Goal: Task Accomplishment & Management: Complete application form

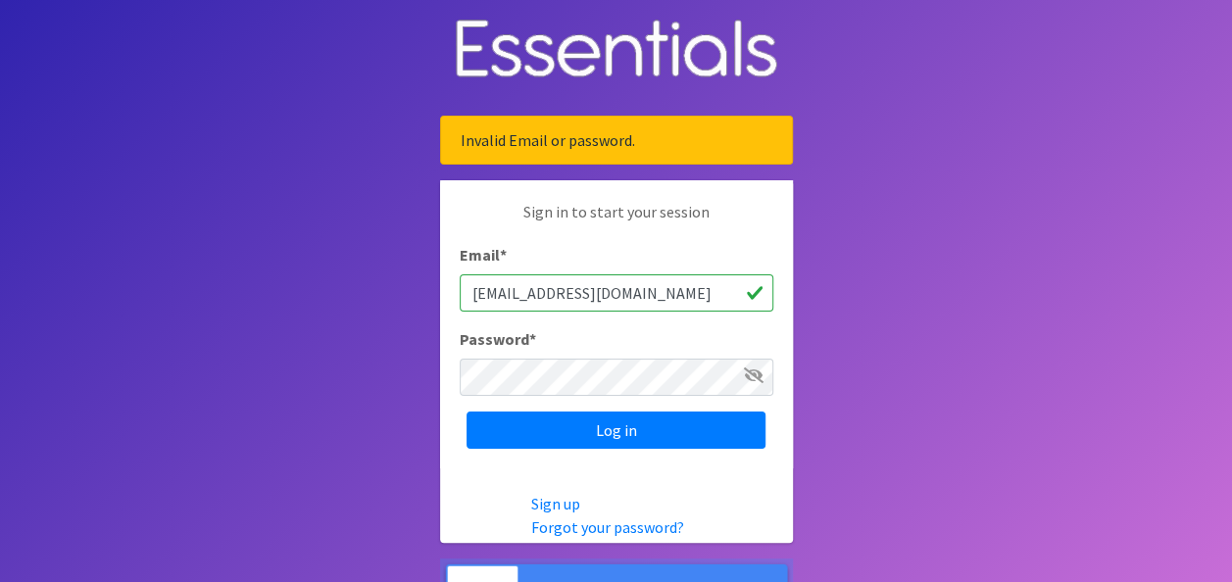
click at [761, 374] on icon at bounding box center [754, 375] width 20 height 16
click at [466, 412] on input "Log in" at bounding box center [615, 430] width 299 height 37
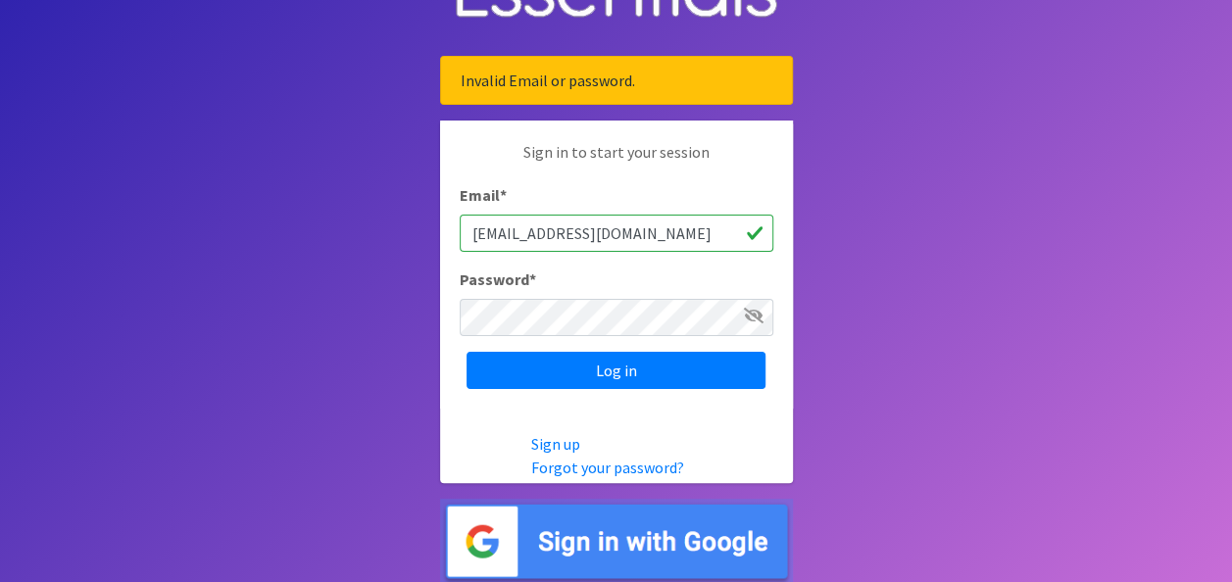
click at [752, 319] on icon at bounding box center [754, 316] width 20 height 16
click at [466, 352] on input "Log in" at bounding box center [615, 370] width 299 height 37
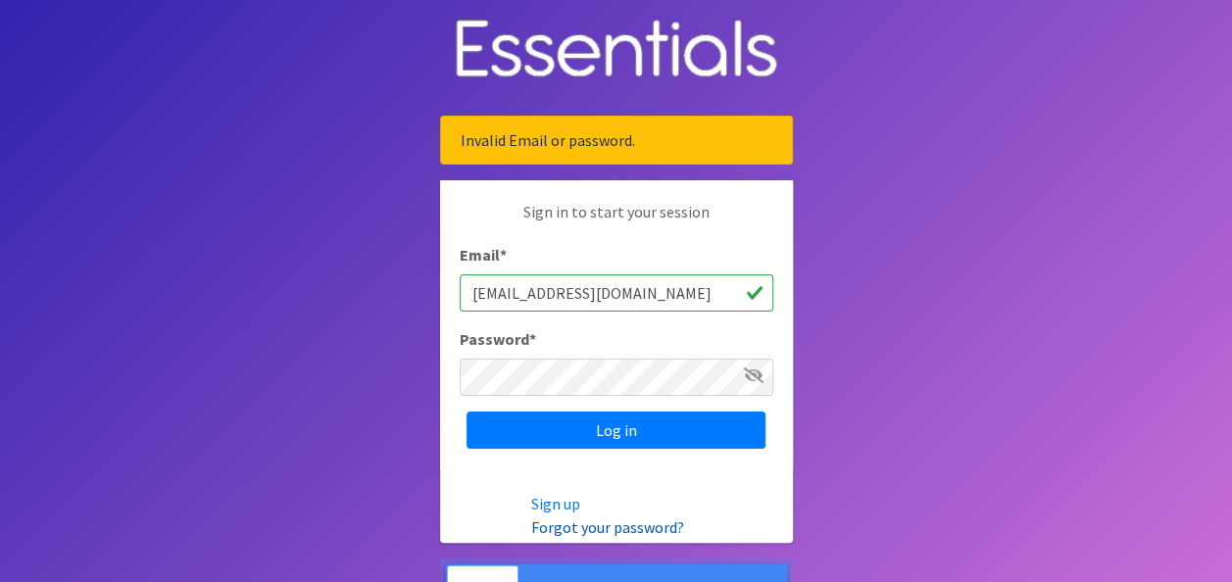
click at [609, 517] on link "Forgot your password?" at bounding box center [607, 527] width 153 height 20
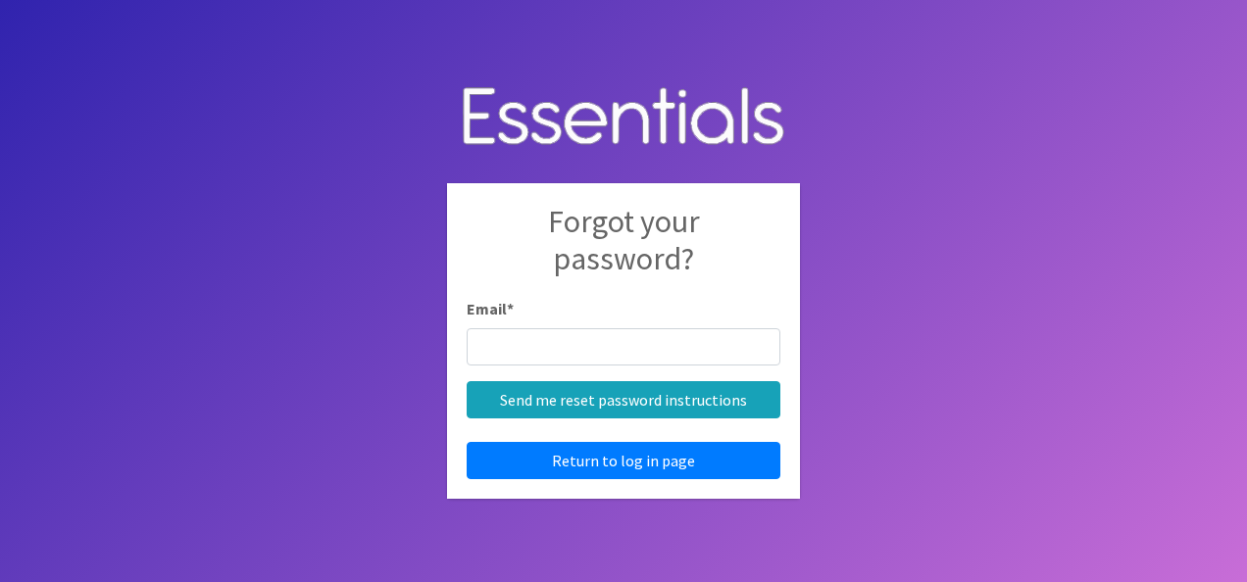
click at [574, 345] on input "Email *" at bounding box center [623, 346] width 314 height 37
type input "cconrad@operationpathways.org"
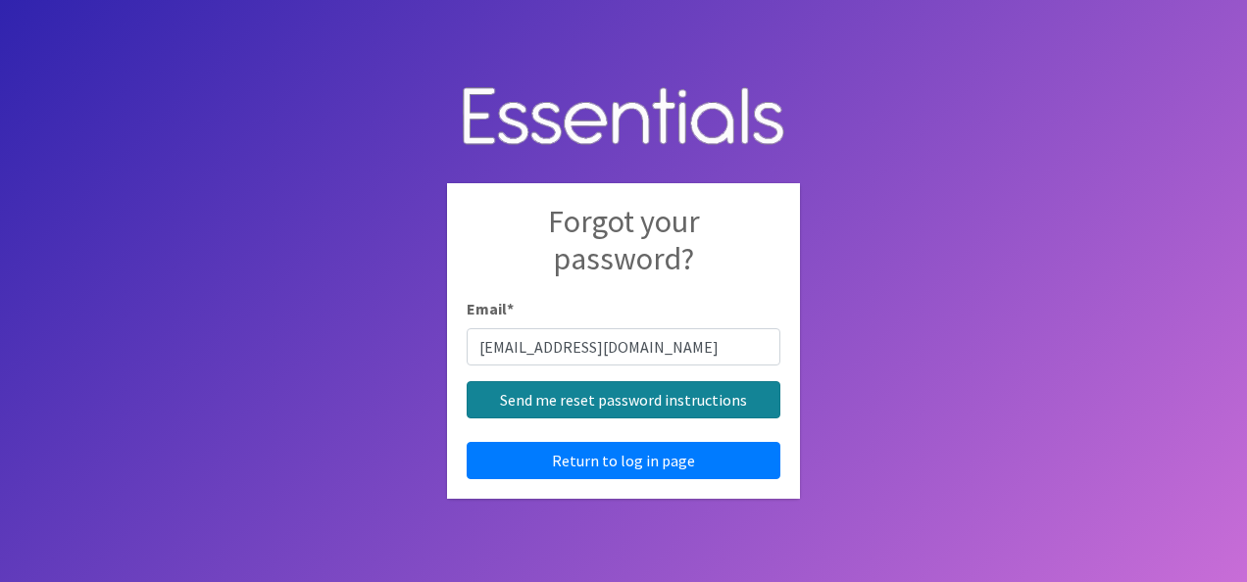
click at [617, 400] on input "Send me reset password instructions" at bounding box center [623, 399] width 314 height 37
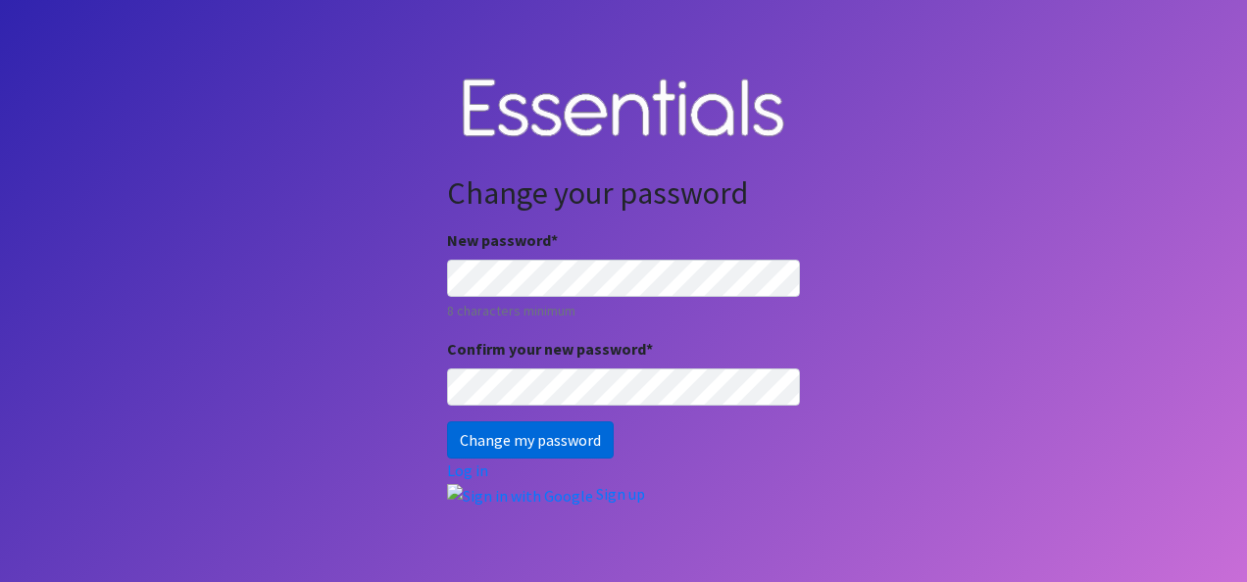
click at [559, 438] on input "Change my password" at bounding box center [530, 439] width 167 height 37
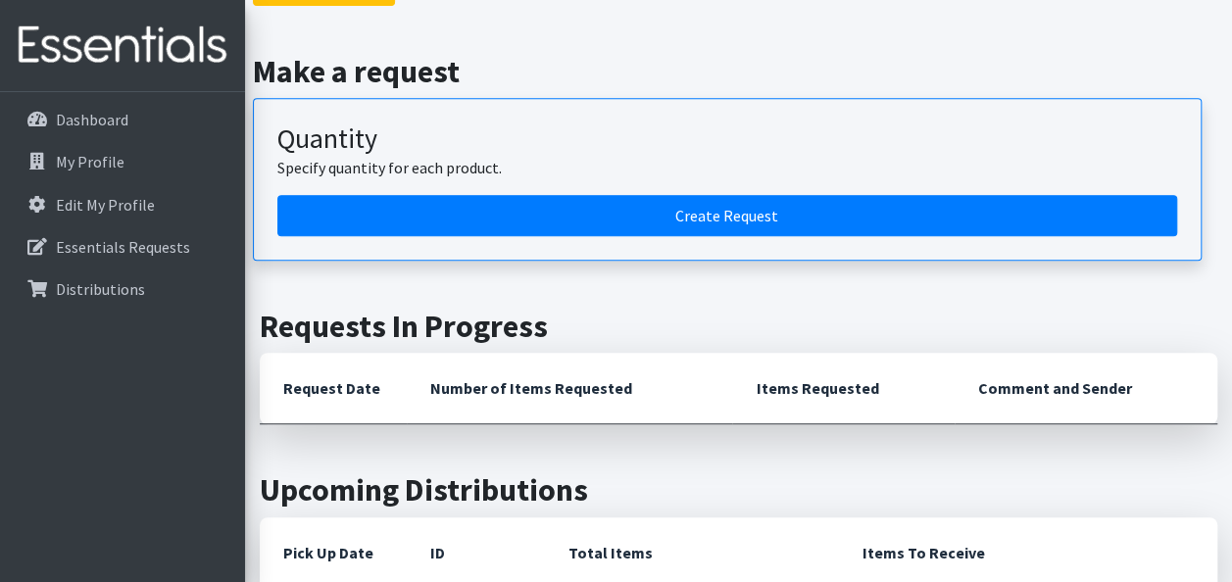
scroll to position [465, 0]
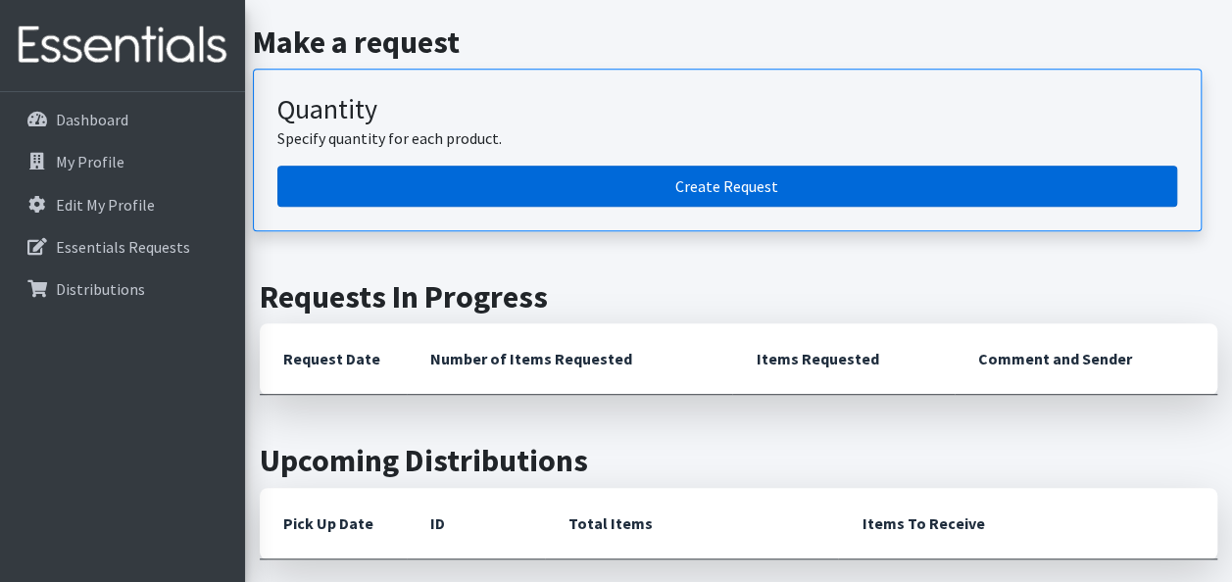
click at [517, 175] on link "Create Request" at bounding box center [727, 186] width 900 height 41
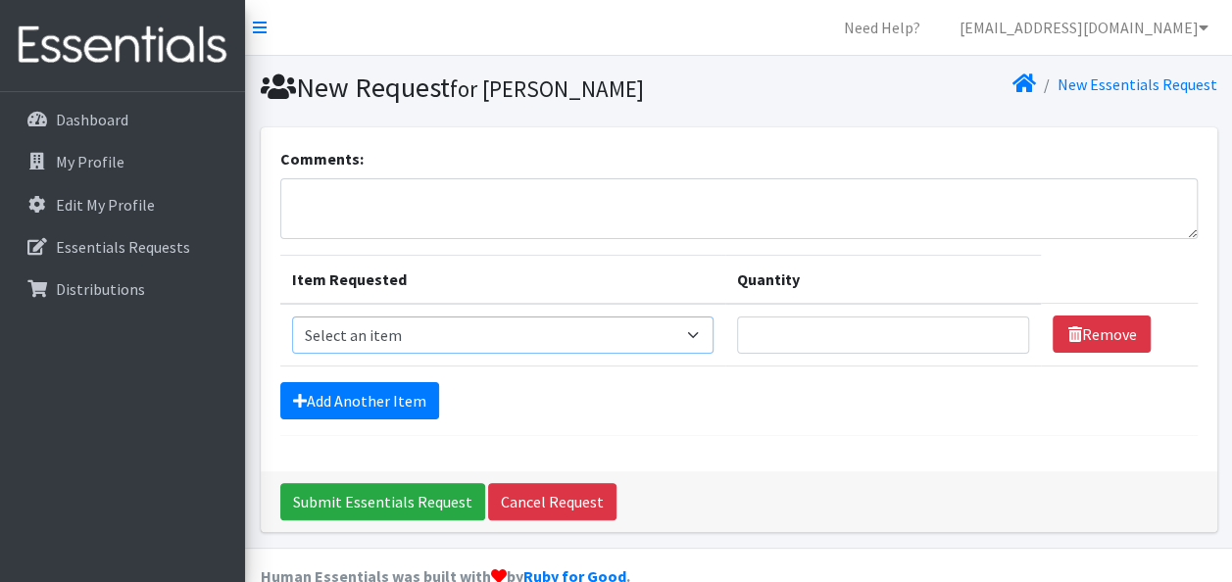
click at [671, 337] on select "Select an item Adult Incontinence - LARGE Bundle Adult Incontinence - MEDIUM Bu…" at bounding box center [503, 335] width 422 height 37
select select "14885"
click at [292, 317] on select "Select an item Adult Incontinence - LARGE Bundle Adult Incontinence - MEDIUM Bu…" at bounding box center [503, 335] width 422 height 37
click at [806, 308] on td "Quantity" at bounding box center [883, 335] width 316 height 63
click at [806, 325] on input "Quantity" at bounding box center [883, 335] width 292 height 37
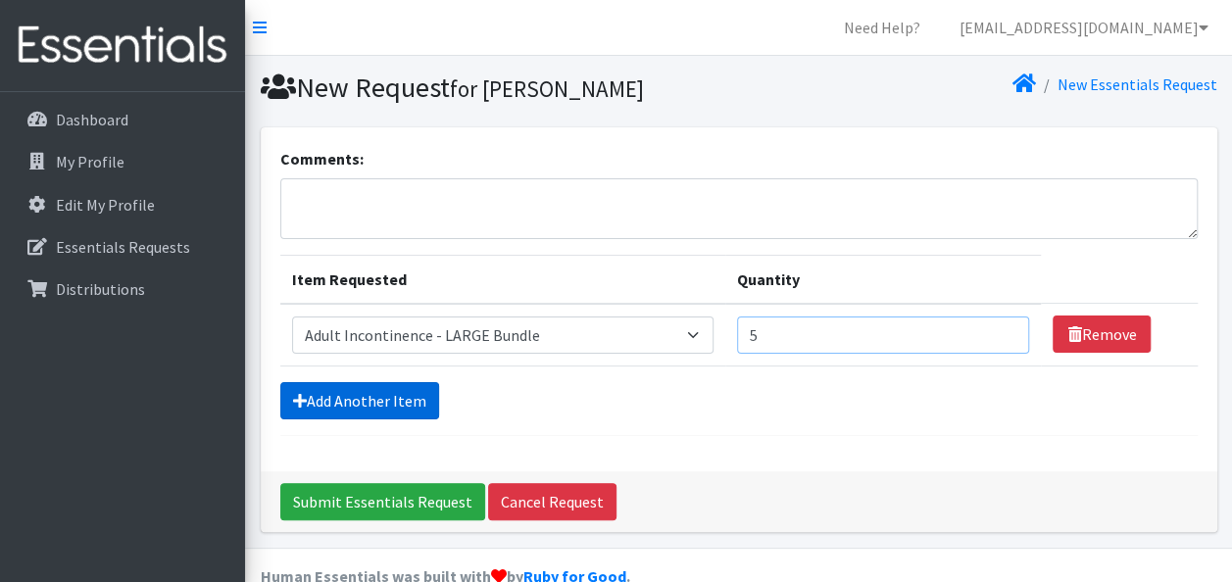
type input "5"
click at [339, 394] on link "Add Another Item" at bounding box center [359, 400] width 159 height 37
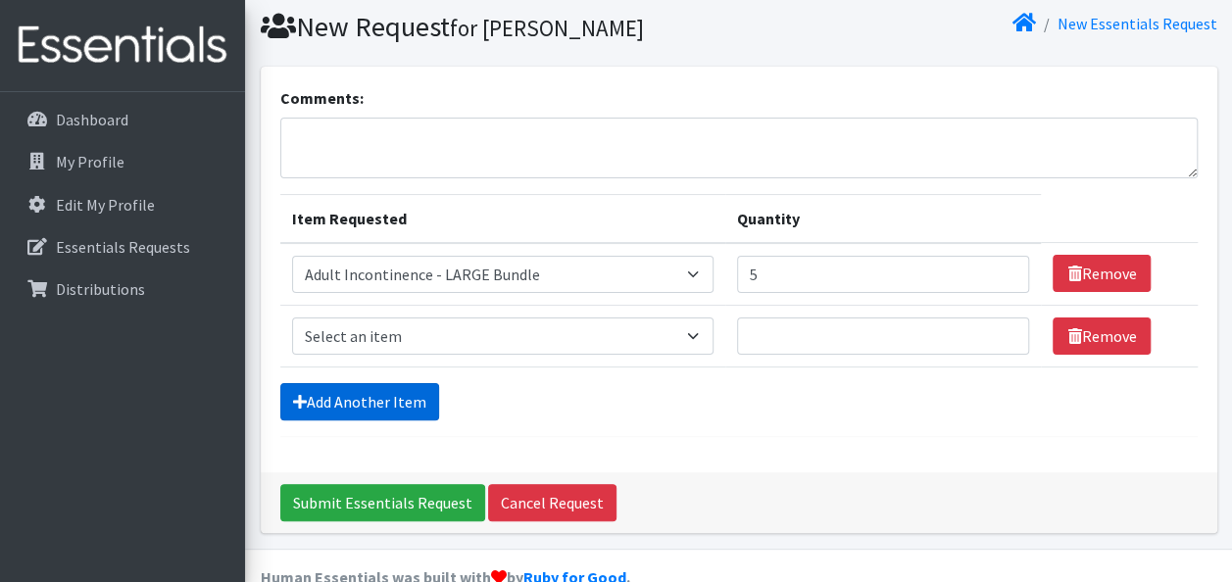
scroll to position [97, 0]
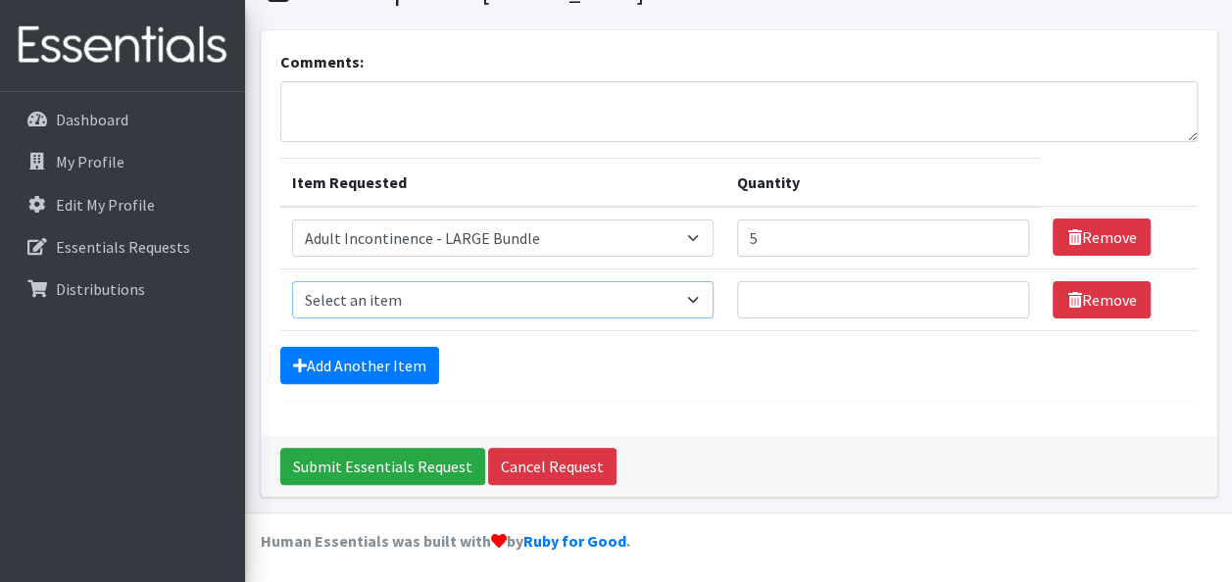
click at [525, 284] on select "Select an item Adult Incontinence - LARGE Bundle Adult Incontinence - MEDIUM Bu…" at bounding box center [503, 299] width 422 height 37
select select "14887"
click at [292, 281] on select "Select an item Adult Incontinence - LARGE Bundle Adult Incontinence - MEDIUM Bu…" at bounding box center [503, 299] width 422 height 37
click at [892, 310] on input "Quantity" at bounding box center [883, 299] width 292 height 37
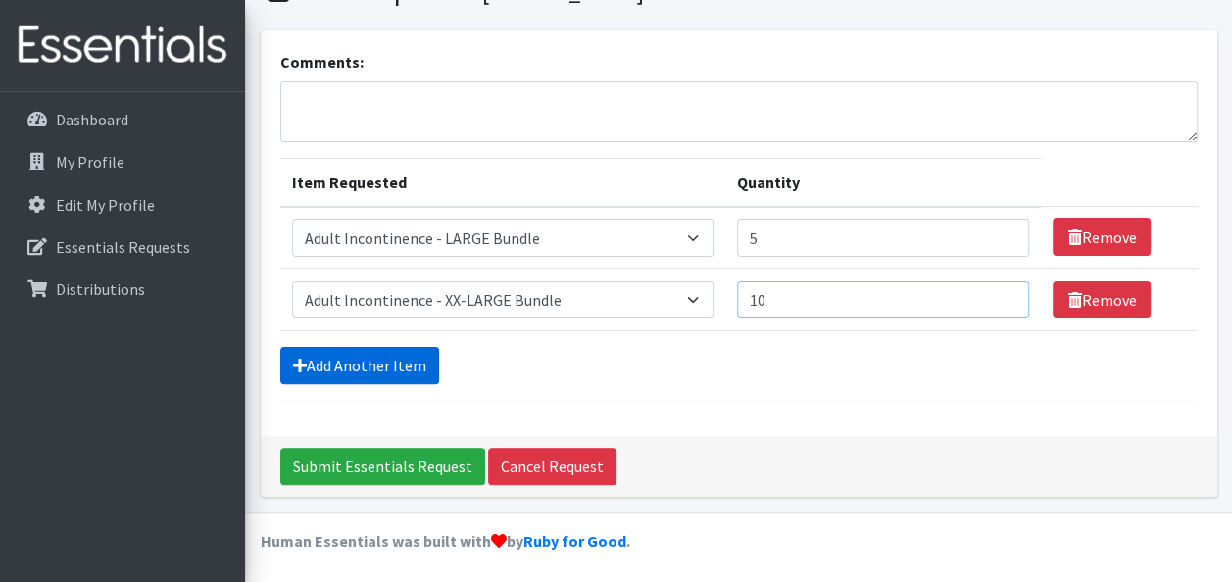
type input "10"
click at [406, 370] on link "Add Another Item" at bounding box center [359, 365] width 159 height 37
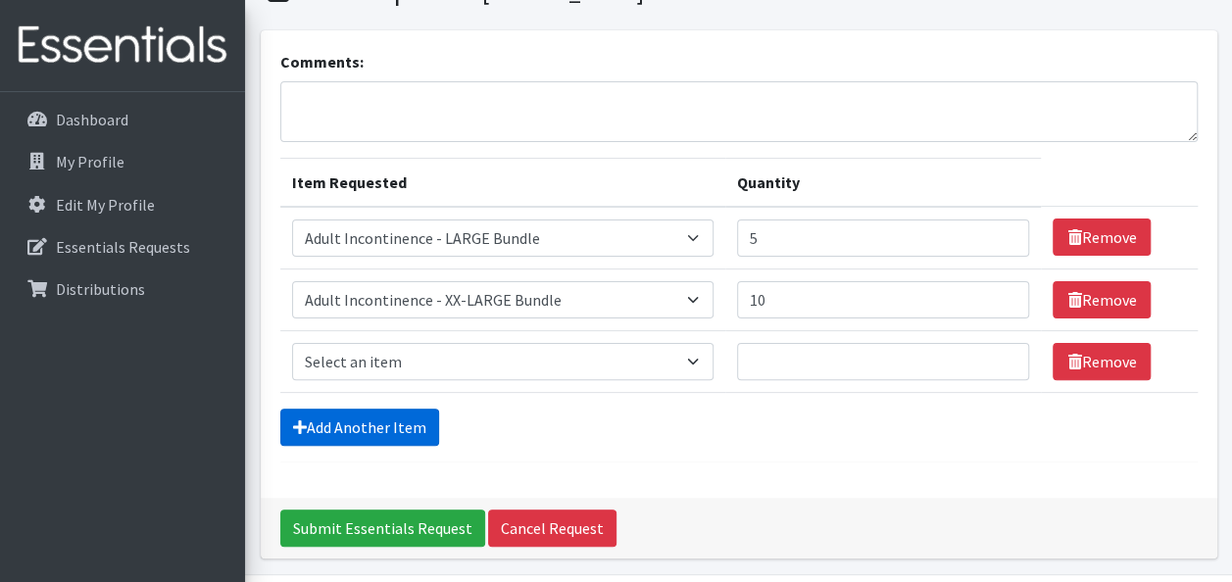
scroll to position [159, 0]
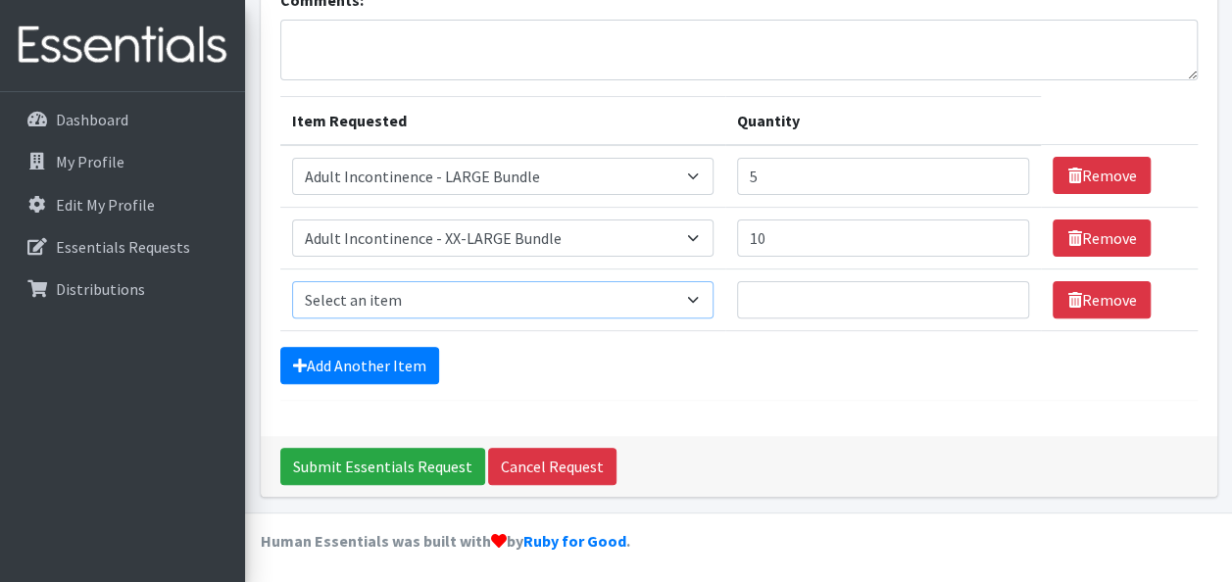
click at [402, 306] on select "Select an item Adult Incontinence - LARGE Bundle Adult Incontinence - MEDIUM Bu…" at bounding box center [503, 299] width 422 height 37
select select "14888"
click at [292, 281] on select "Select an item Adult Incontinence - LARGE Bundle Adult Incontinence - MEDIUM Bu…" at bounding box center [503, 299] width 422 height 37
click at [839, 299] on input "Quantity" at bounding box center [883, 299] width 292 height 37
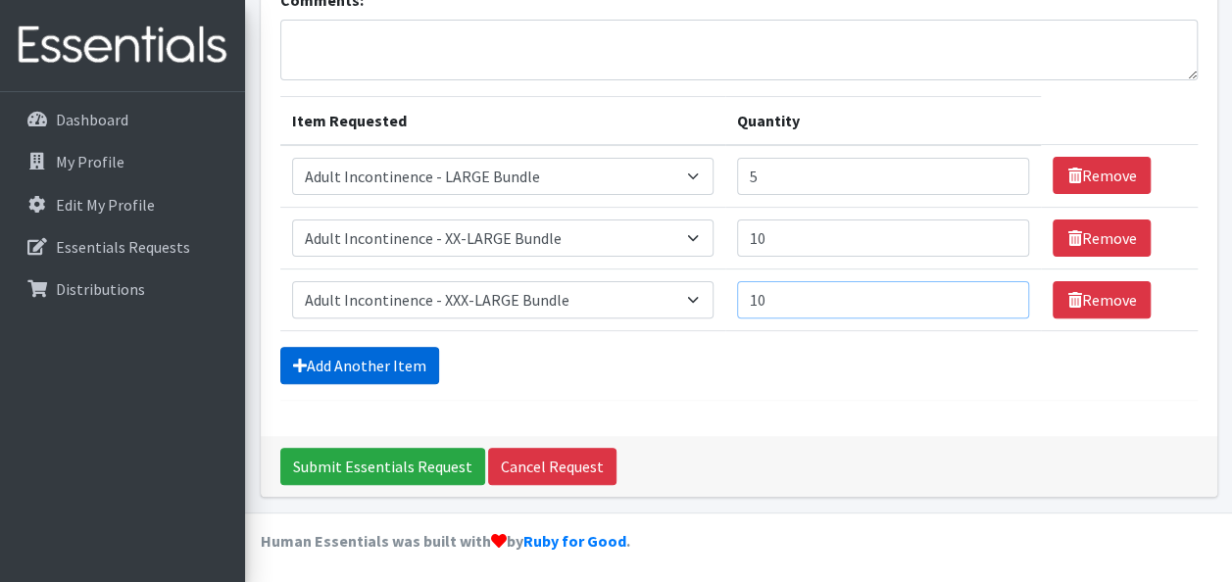
type input "10"
click at [393, 347] on link "Add Another Item" at bounding box center [359, 365] width 159 height 37
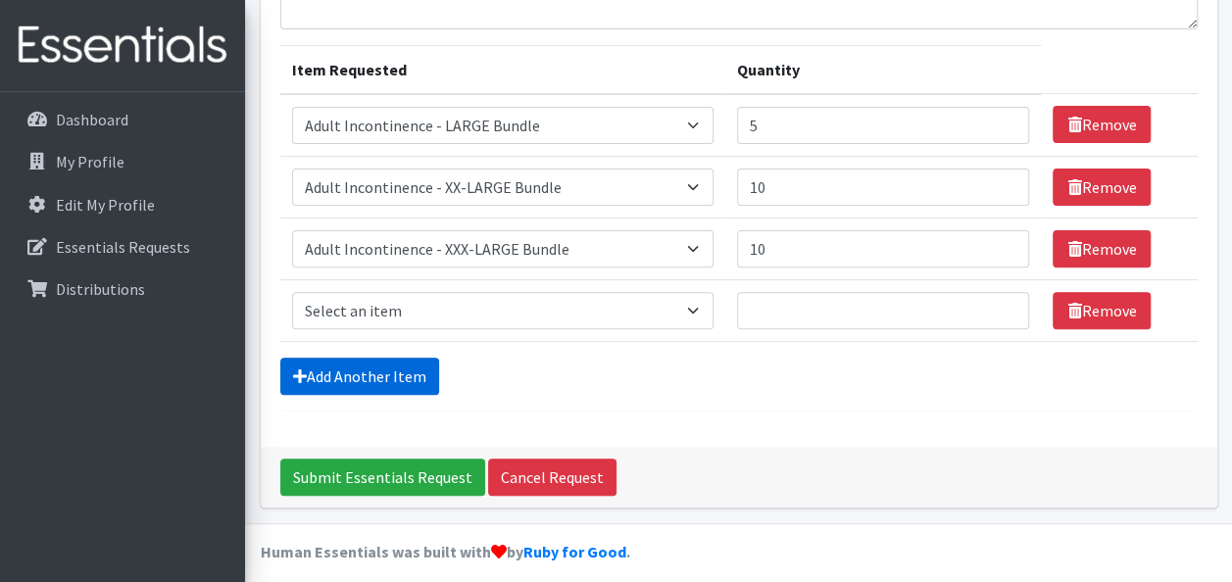
scroll to position [220, 0]
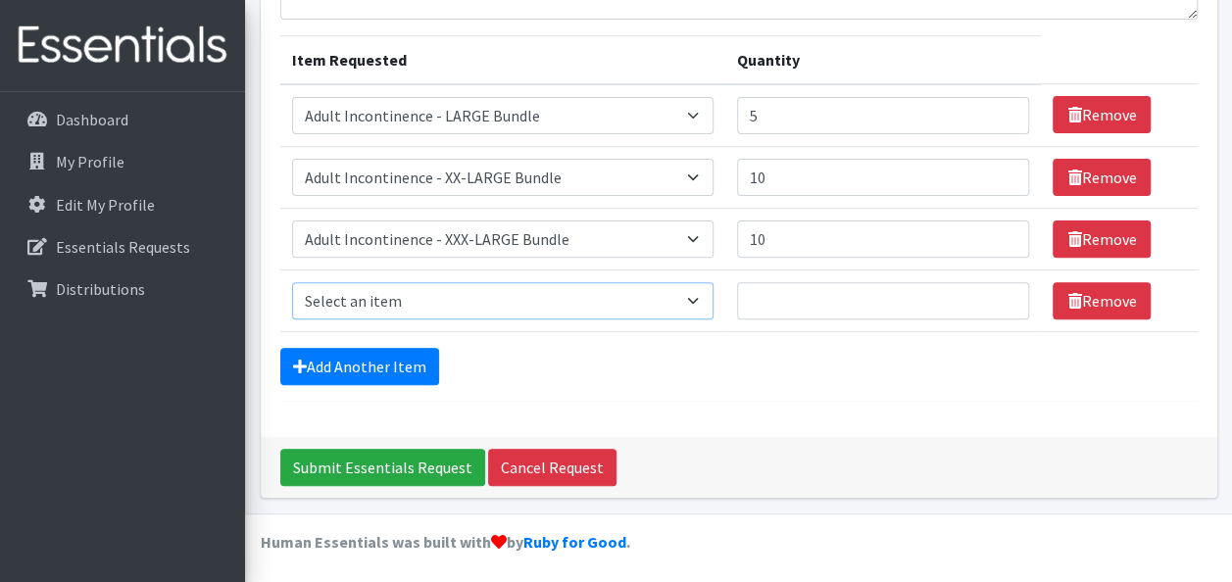
click at [399, 290] on select "Select an item Adult Incontinence - LARGE Bundle Adult Incontinence - MEDIUM Bu…" at bounding box center [503, 300] width 422 height 37
select select "15373"
click at [292, 282] on select "Select an item Adult Incontinence - LARGE Bundle Adult Incontinence - MEDIUM Bu…" at bounding box center [503, 300] width 422 height 37
click at [816, 298] on input "Quantity" at bounding box center [883, 300] width 292 height 37
type input "20"
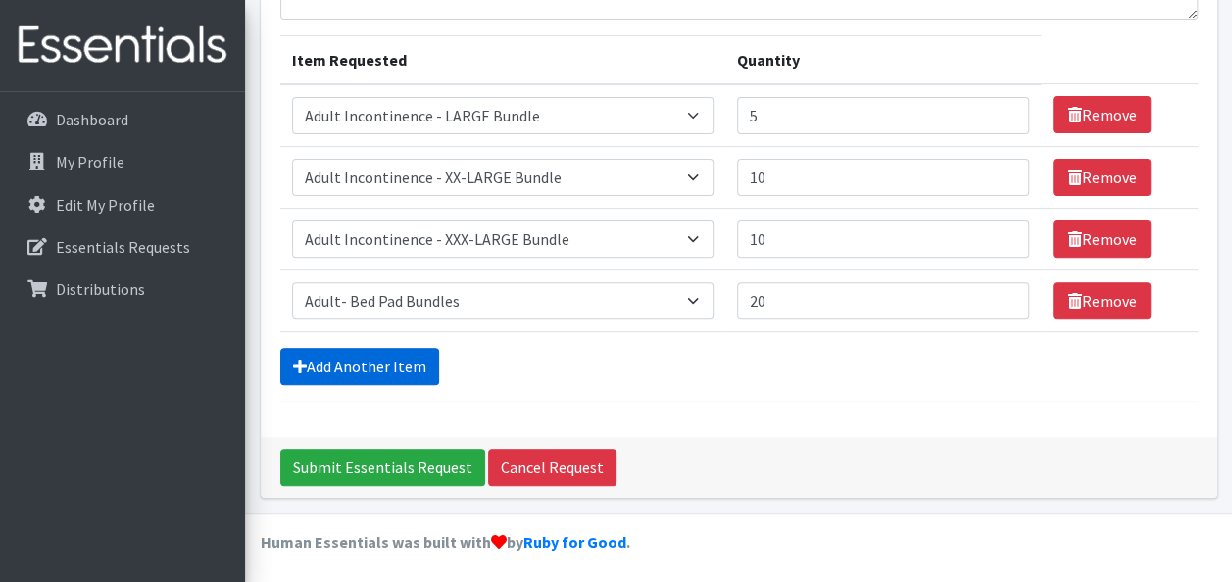
click at [404, 368] on link "Add Another Item" at bounding box center [359, 366] width 159 height 37
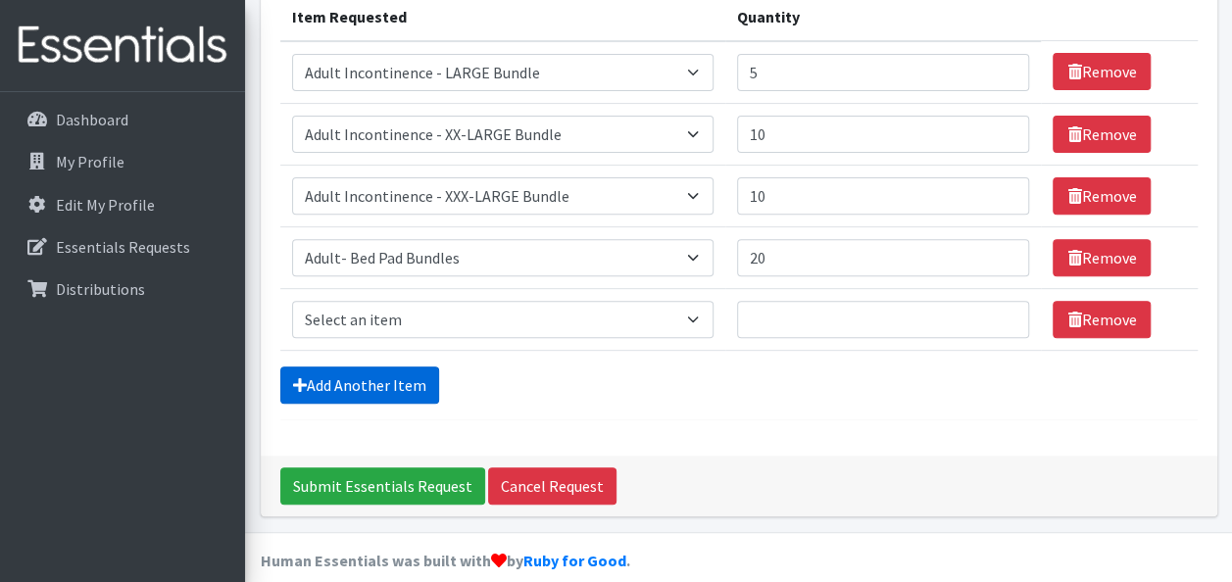
scroll to position [281, 0]
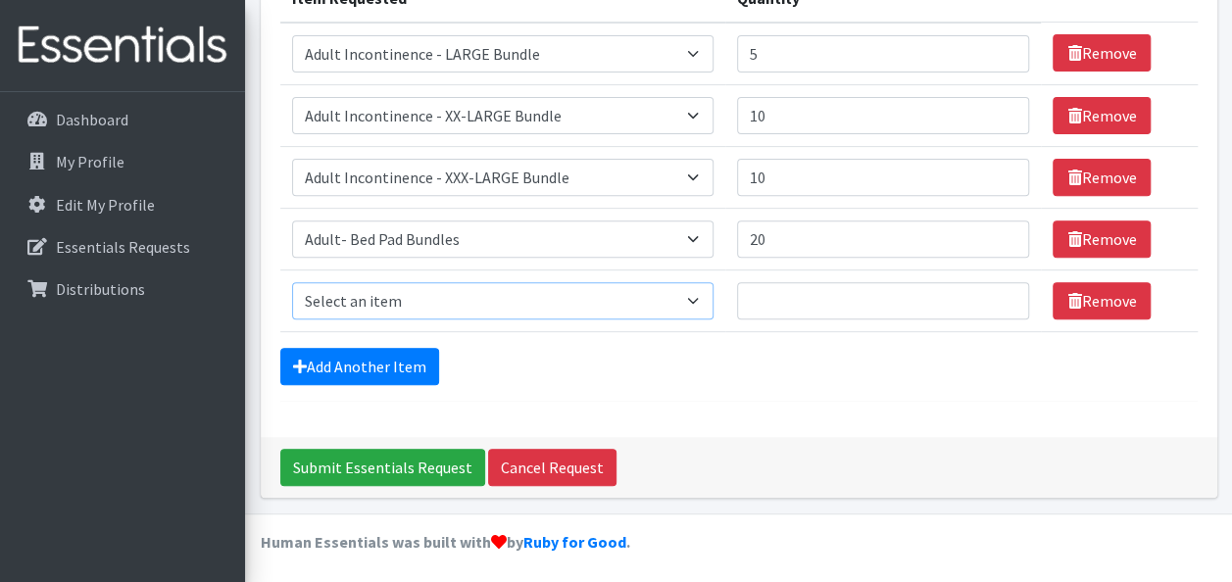
click at [400, 307] on select "Select an item Adult Incontinence - LARGE Bundle Adult Incontinence - MEDIUM Bu…" at bounding box center [503, 300] width 422 height 37
select select "14879"
click at [292, 282] on select "Select an item Adult Incontinence - LARGE Bundle Adult Incontinence - MEDIUM Bu…" at bounding box center [503, 300] width 422 height 37
click at [882, 296] on input "Quantity" at bounding box center [883, 300] width 292 height 37
type input "10"
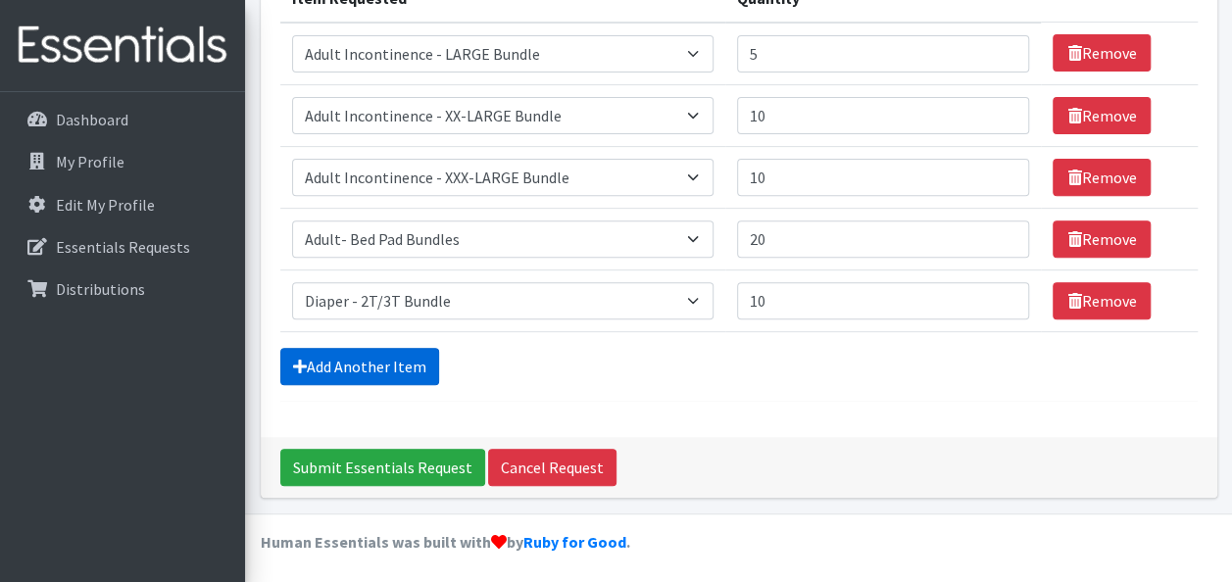
click at [408, 368] on link "Add Another Item" at bounding box center [359, 366] width 159 height 37
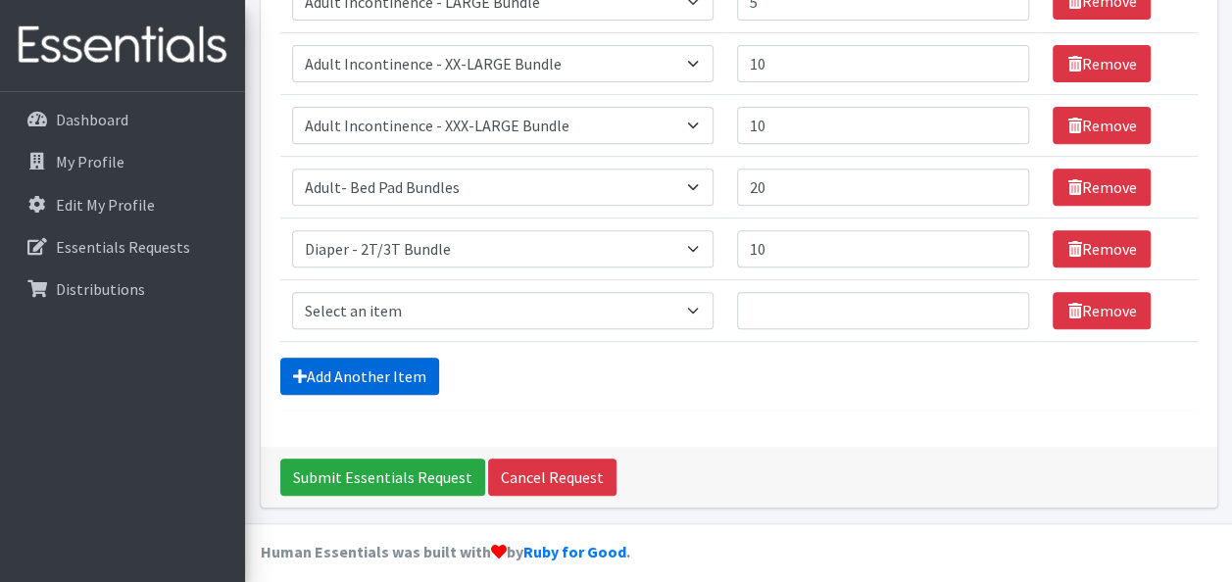
scroll to position [343, 0]
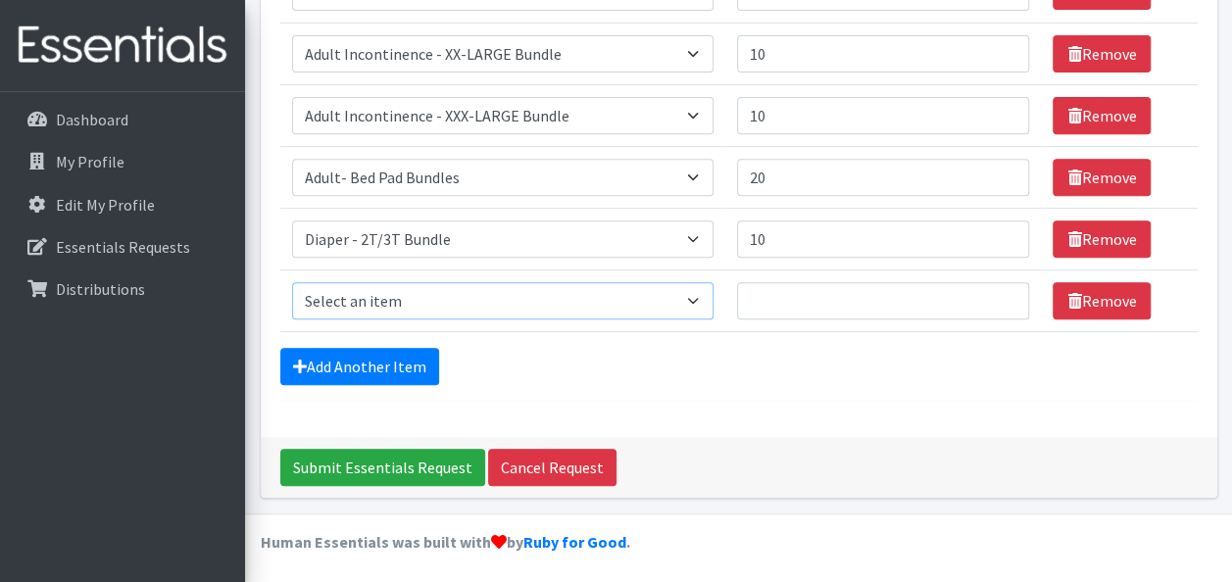
click at [378, 298] on select "Select an item Adult Incontinence - LARGE Bundle Adult Incontinence - MEDIUM Bu…" at bounding box center [503, 300] width 422 height 37
select select "14874"
click at [292, 282] on select "Select an item Adult Incontinence - LARGE Bundle Adult Incontinence - MEDIUM Bu…" at bounding box center [503, 300] width 422 height 37
click at [879, 307] on input "Quantity" at bounding box center [883, 300] width 292 height 37
type input "30"
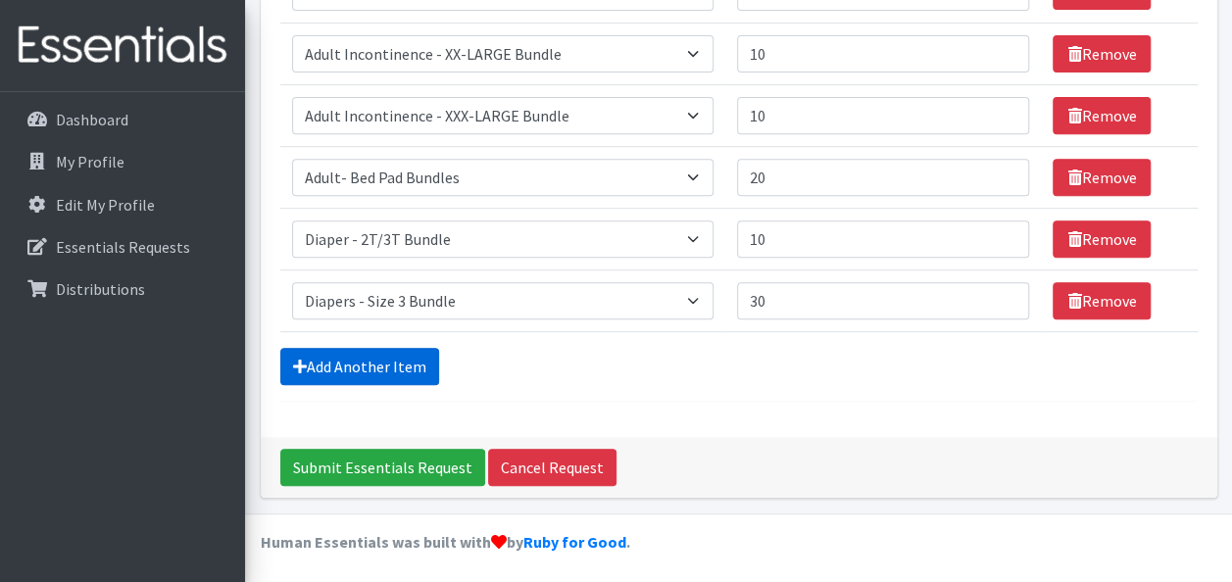
click at [382, 370] on link "Add Another Item" at bounding box center [359, 366] width 159 height 37
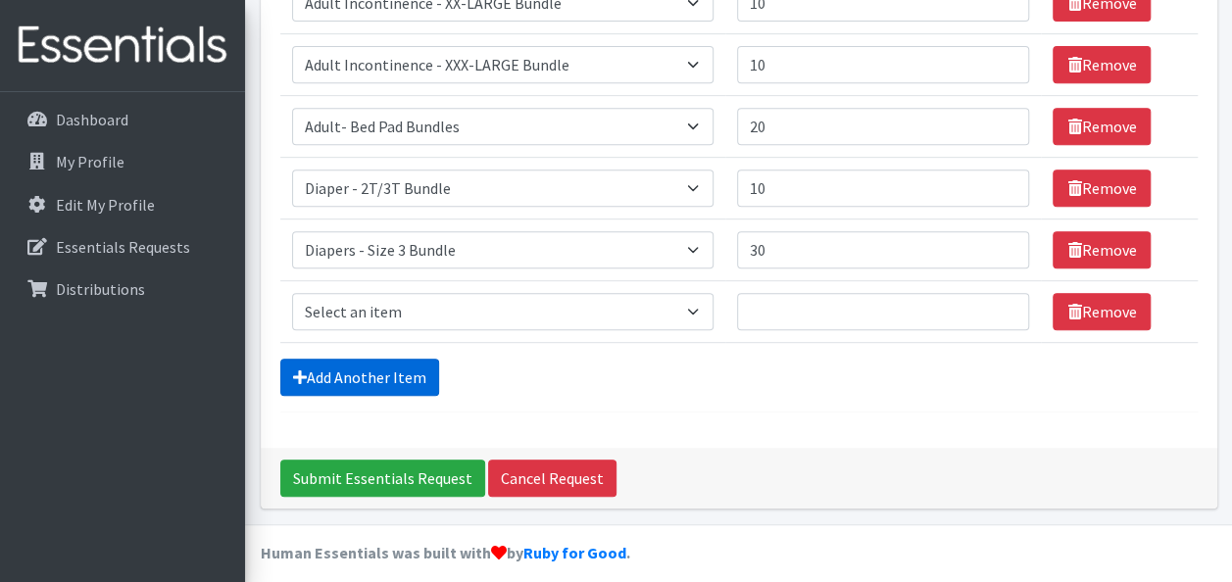
scroll to position [404, 0]
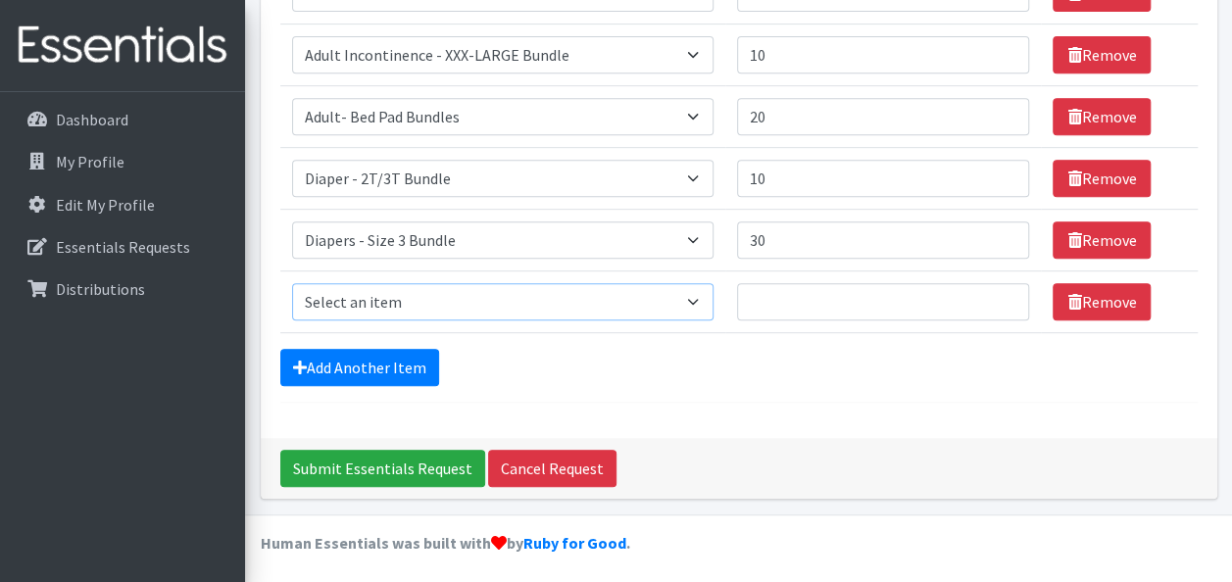
click at [409, 299] on select "Select an item Adult Incontinence - LARGE Bundle Adult Incontinence - MEDIUM Bu…" at bounding box center [503, 301] width 422 height 37
select select "14877"
click at [292, 283] on select "Select an item Adult Incontinence - LARGE Bundle Adult Incontinence - MEDIUM Bu…" at bounding box center [503, 301] width 422 height 37
click at [773, 294] on input "Quantity" at bounding box center [883, 301] width 292 height 37
type input "30"
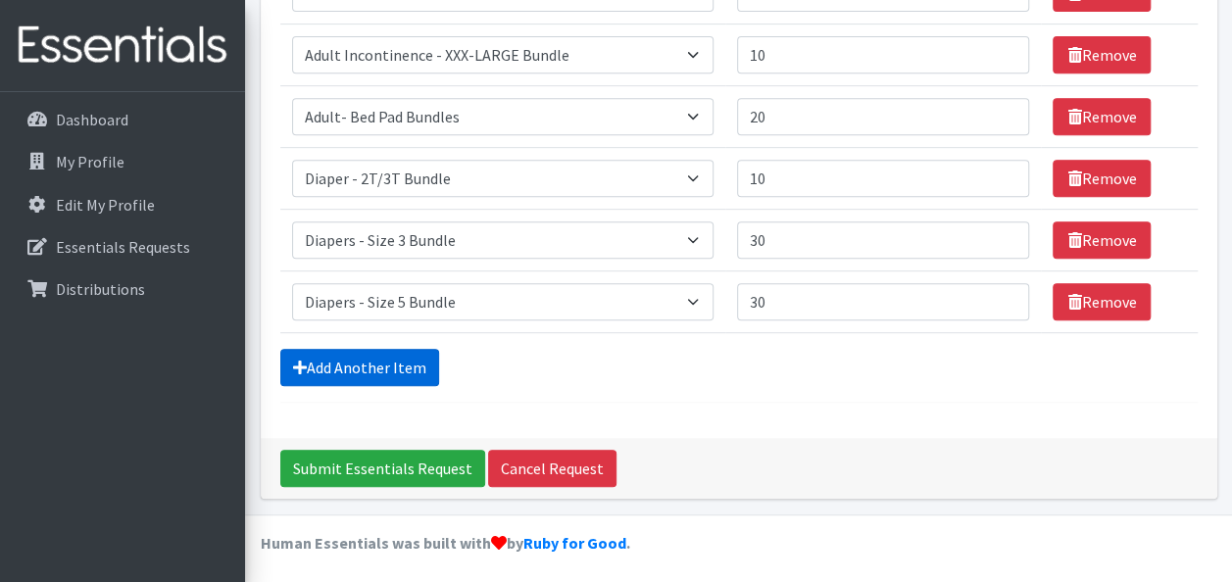
click at [358, 361] on link "Add Another Item" at bounding box center [359, 367] width 159 height 37
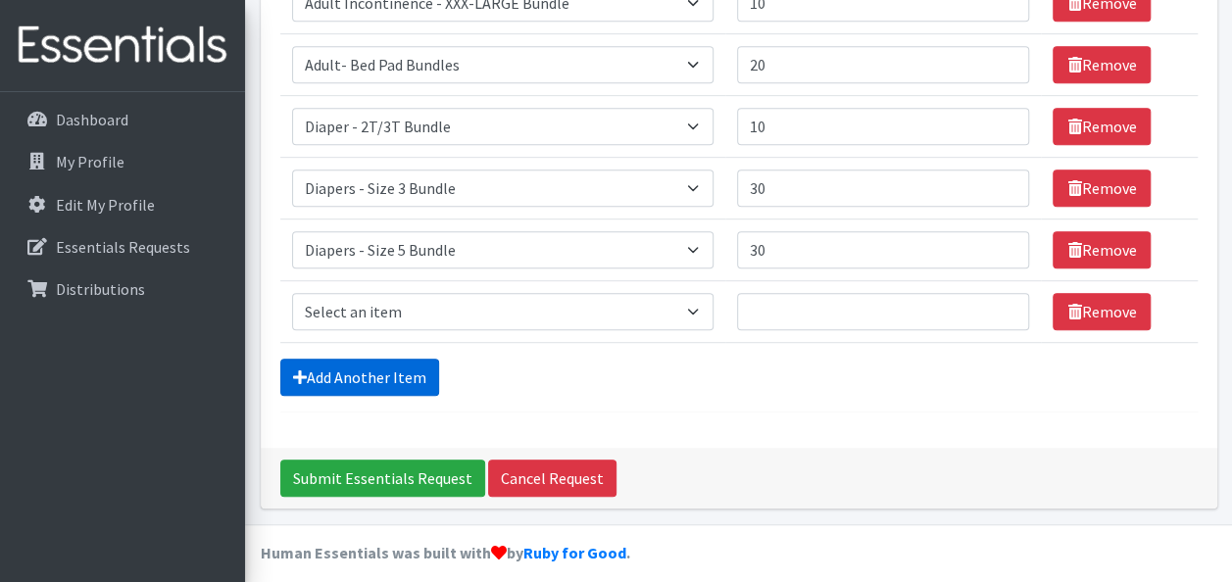
scroll to position [465, 0]
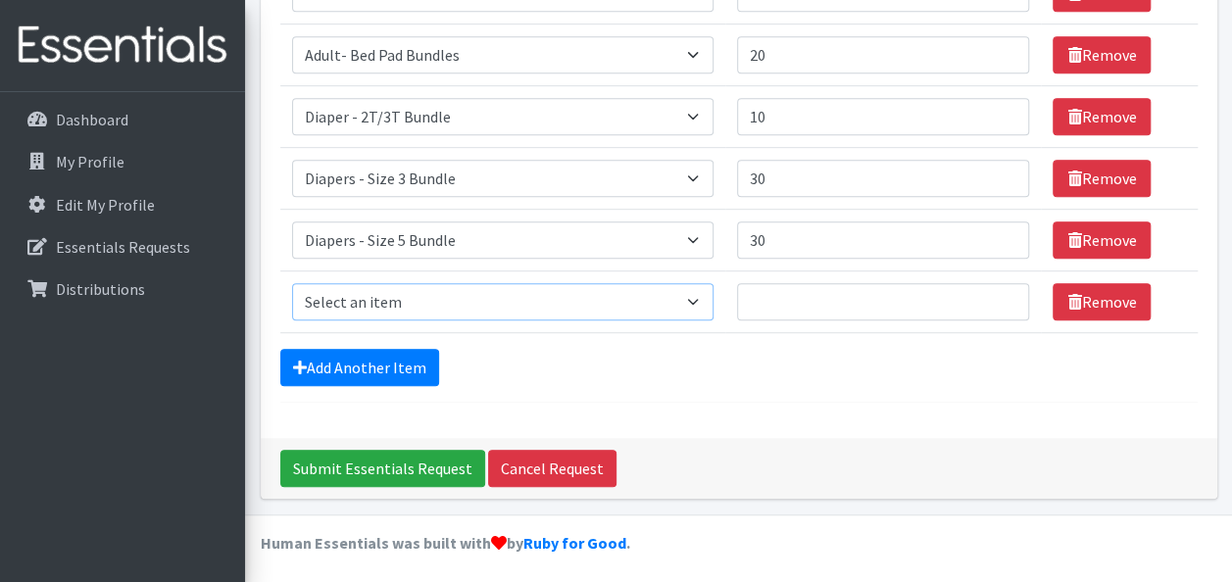
click at [416, 296] on select "Select an item Adult Incontinence - LARGE Bundle Adult Incontinence - MEDIUM Bu…" at bounding box center [503, 301] width 422 height 37
select select "14878"
click at [292, 283] on select "Select an item Adult Incontinence - LARGE Bundle Adult Incontinence - MEDIUM Bu…" at bounding box center [503, 301] width 422 height 37
click at [847, 294] on input "Quantity" at bounding box center [883, 301] width 292 height 37
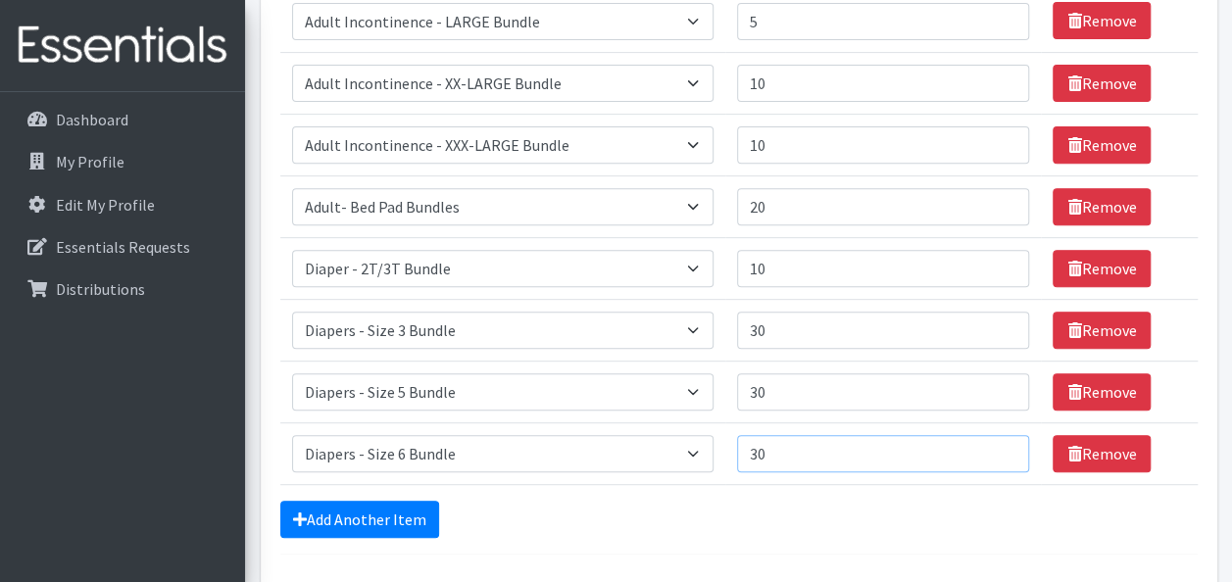
scroll to position [121, 0]
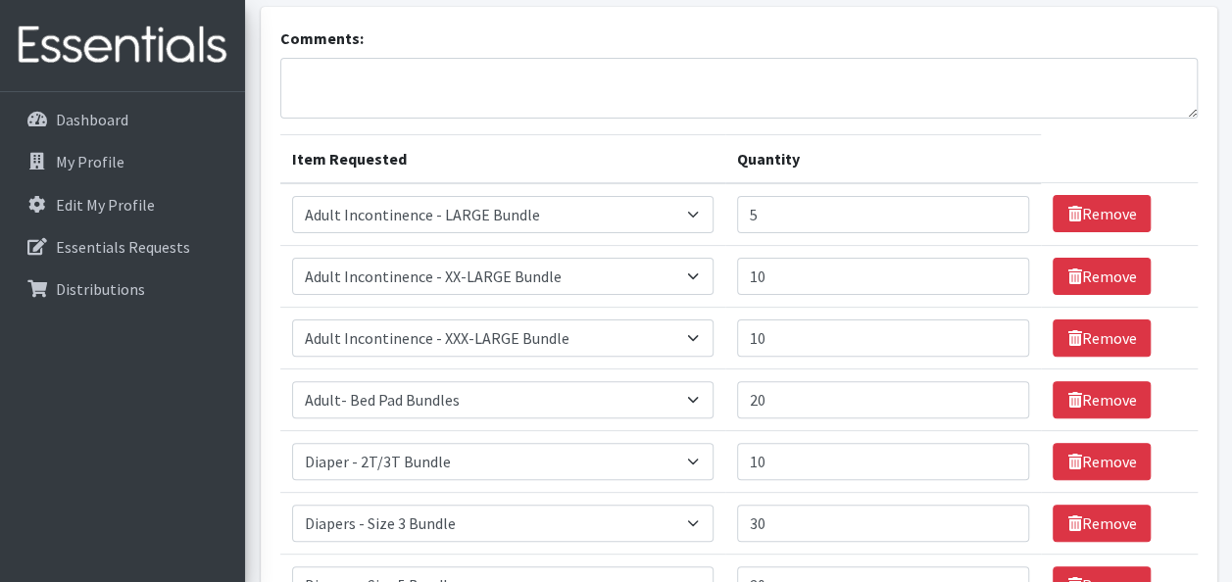
type input "30"
click at [821, 269] on input "10" at bounding box center [883, 276] width 292 height 37
type input "1"
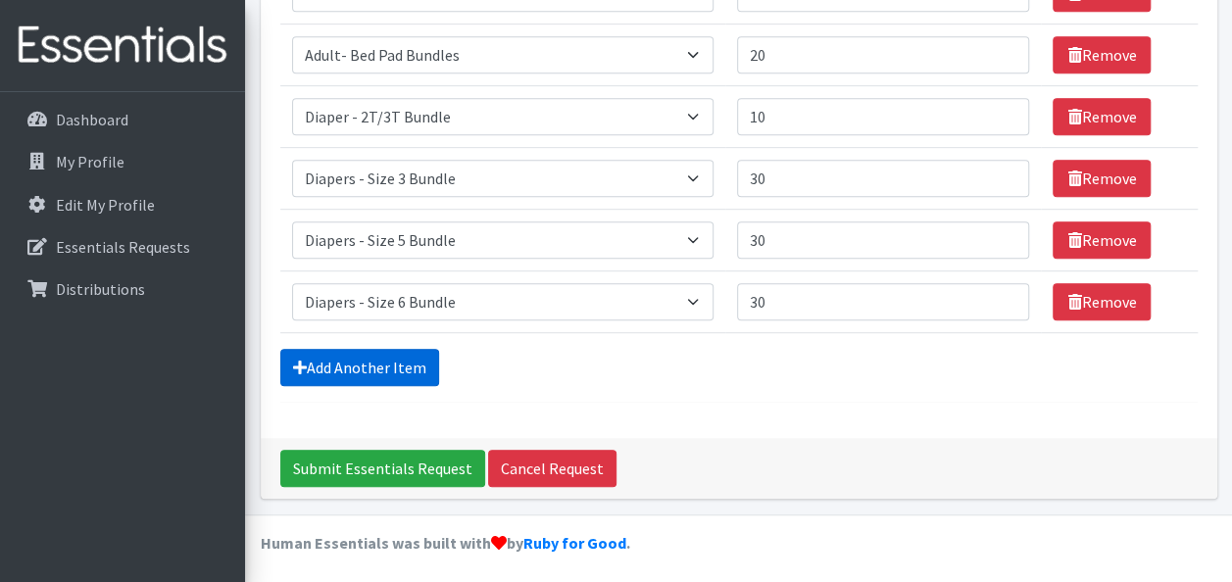
type input "20"
click at [412, 355] on link "Add Another Item" at bounding box center [359, 367] width 159 height 37
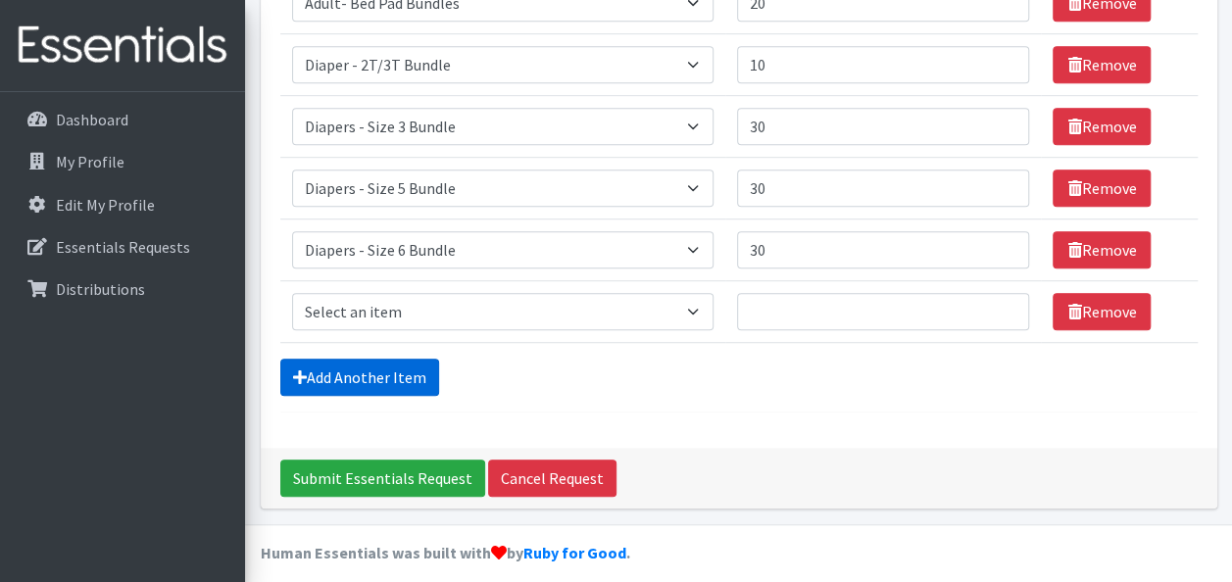
scroll to position [527, 0]
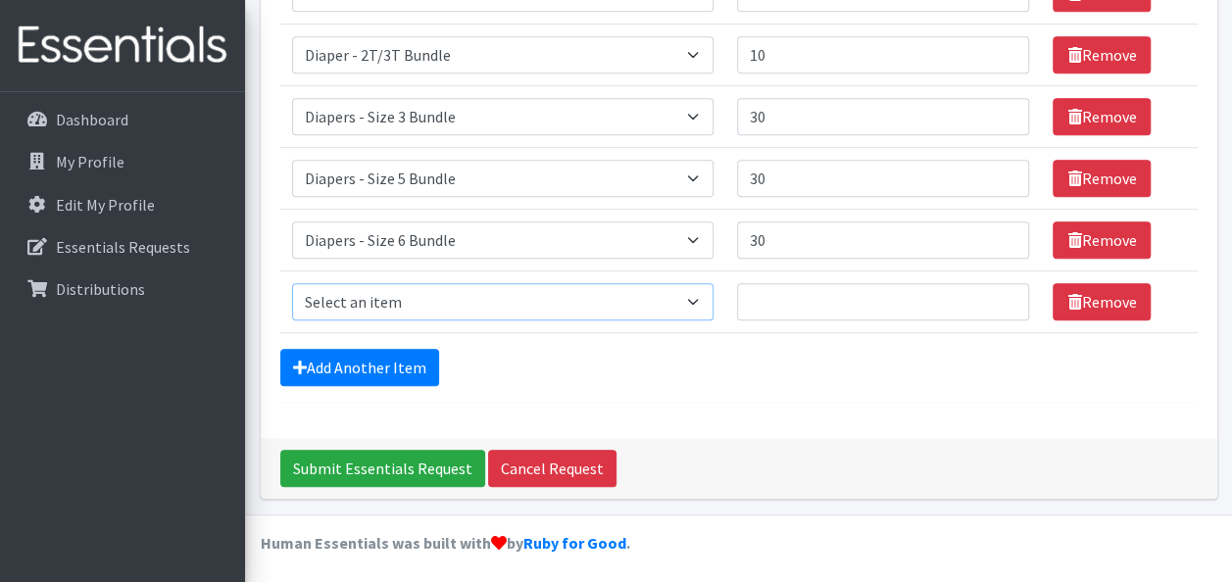
click at [398, 294] on select "Select an item Adult Incontinence - LARGE Bundle Adult Incontinence - MEDIUM Bu…" at bounding box center [503, 301] width 422 height 37
select select "14884"
click at [292, 283] on select "Select an item Adult Incontinence - LARGE Bundle Adult Incontinence - MEDIUM Bu…" at bounding box center [503, 301] width 422 height 37
click at [768, 283] on input "Quantity" at bounding box center [883, 301] width 292 height 37
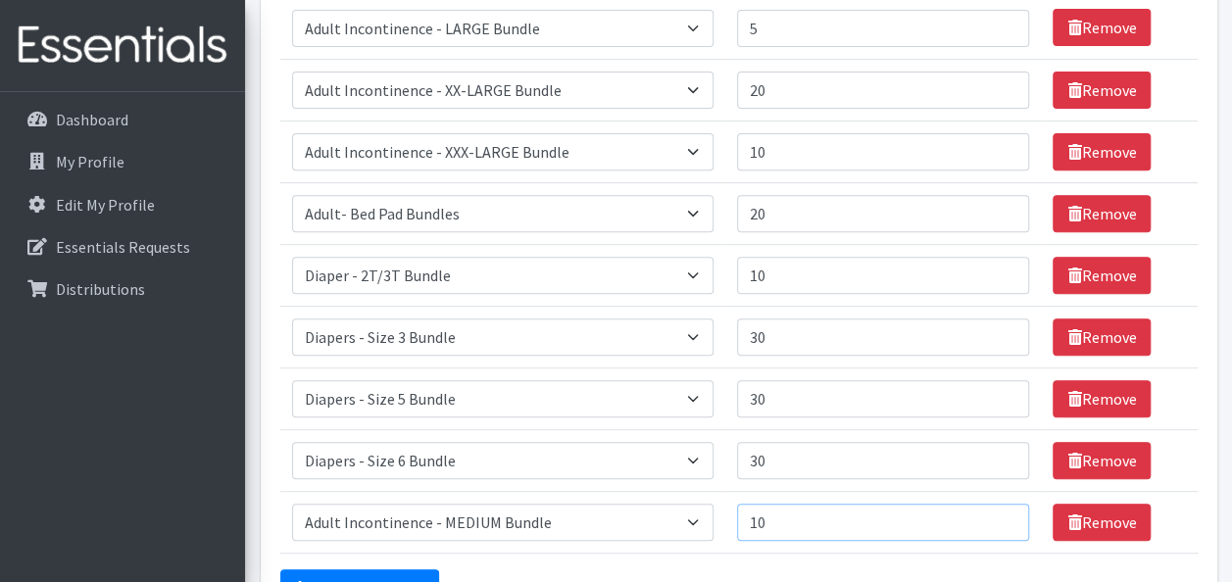
scroll to position [300, 0]
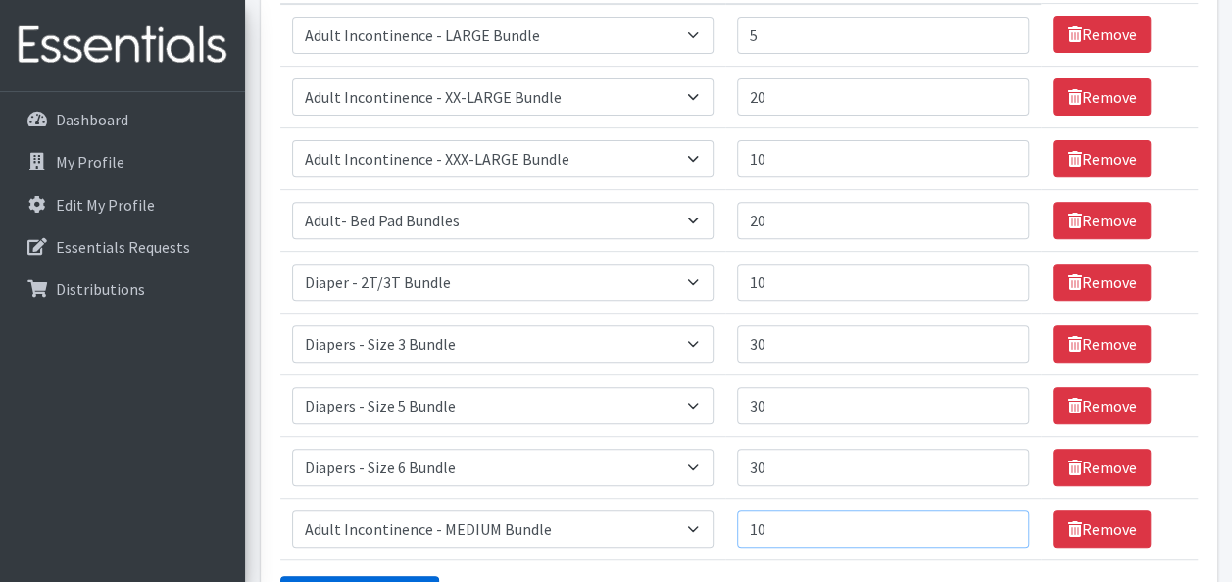
type input "10"
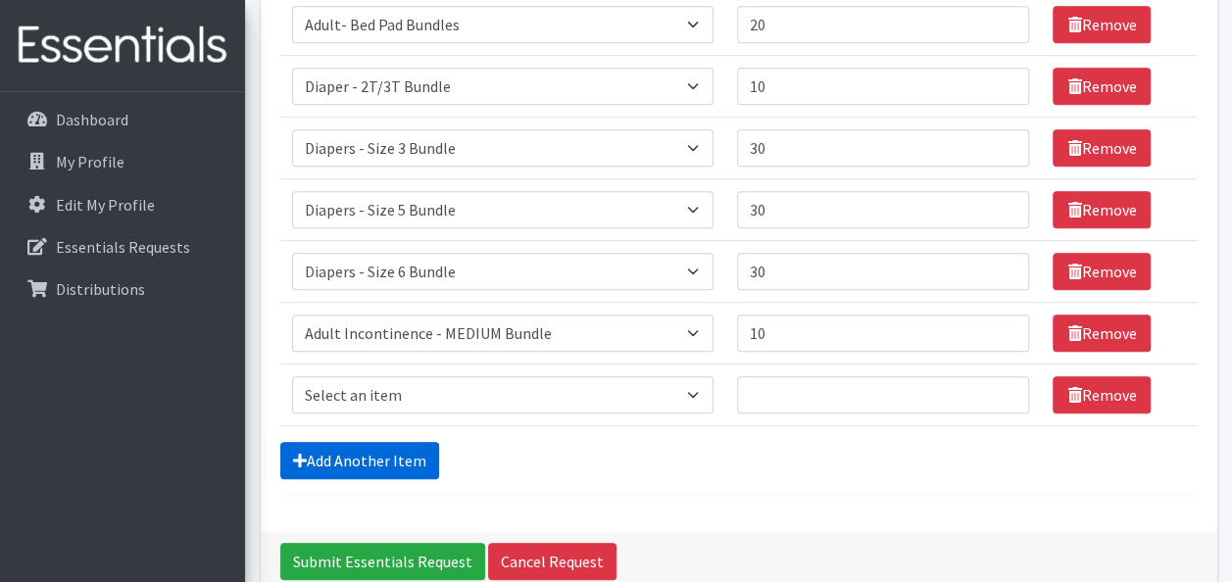
scroll to position [486, 0]
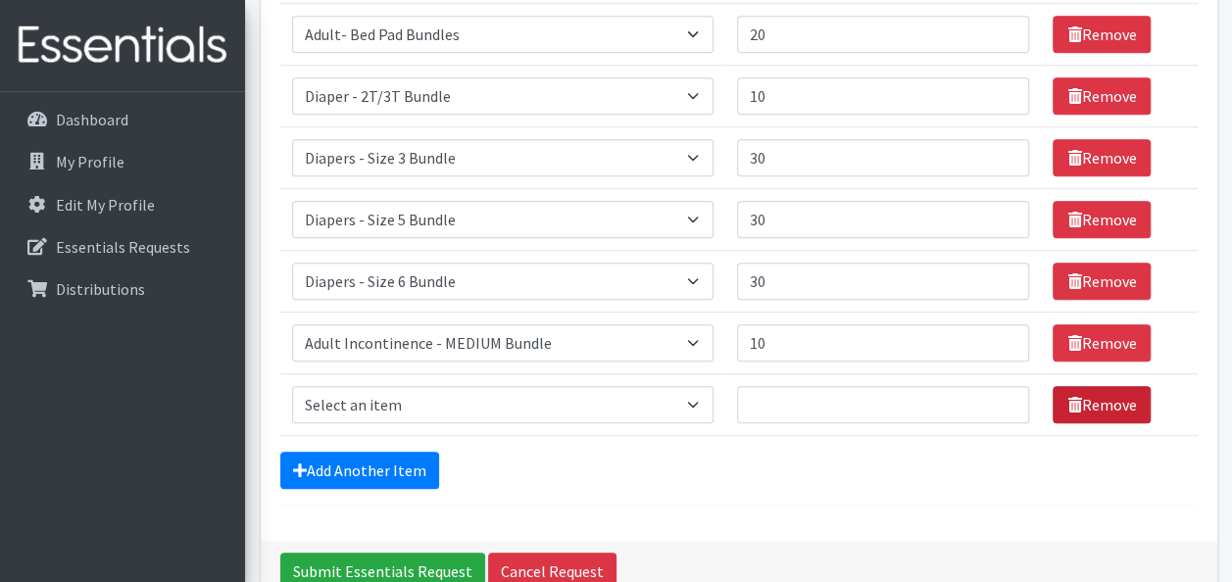
click at [1067, 399] on icon at bounding box center [1074, 405] width 14 height 16
click at [404, 412] on select "Select an item Adult Incontinence - LARGE Bundle Adult Incontinence - MEDIUM Bu…" at bounding box center [503, 404] width 422 height 37
select select "14874"
click at [292, 386] on select "Select an item Adult Incontinence - LARGE Bundle Adult Incontinence - MEDIUM Bu…" at bounding box center [503, 404] width 422 height 37
click at [840, 406] on input "Quantity" at bounding box center [883, 404] width 292 height 37
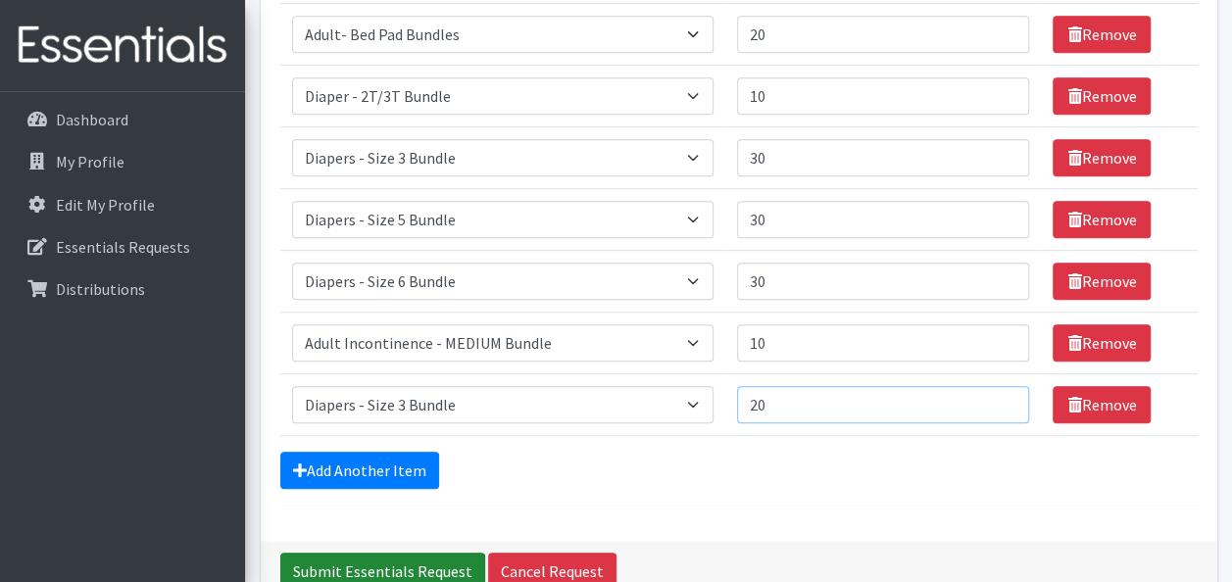
type input "20"
click at [392, 562] on input "Submit Essentials Request" at bounding box center [382, 571] width 205 height 37
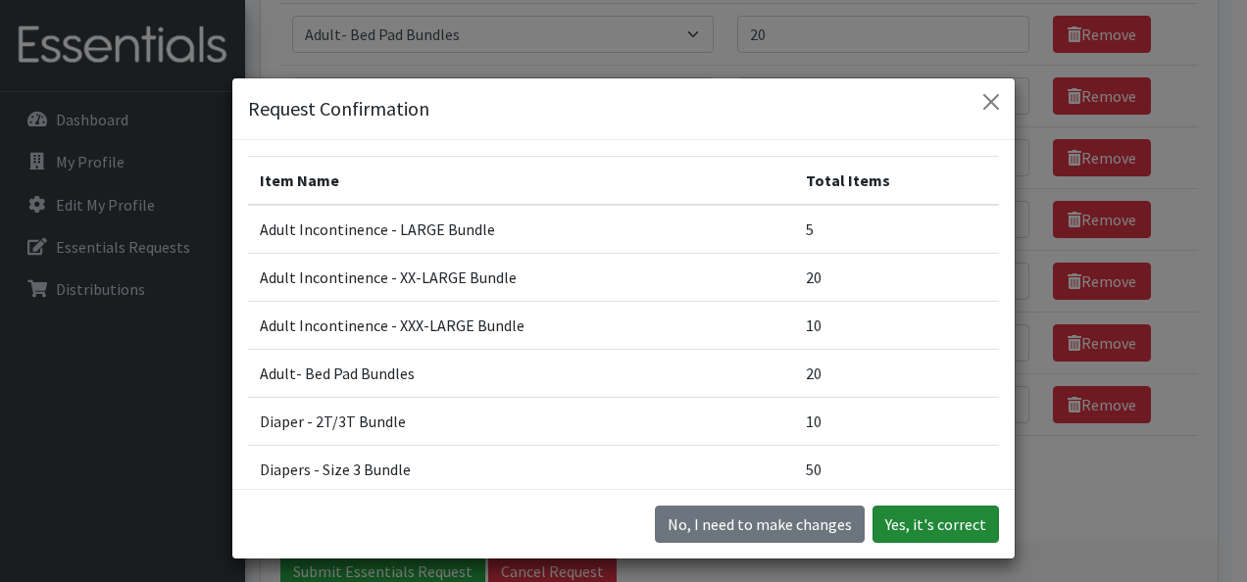
click at [927, 533] on button "Yes, it's correct" at bounding box center [935, 524] width 126 height 37
